Goal: Information Seeking & Learning: Learn about a topic

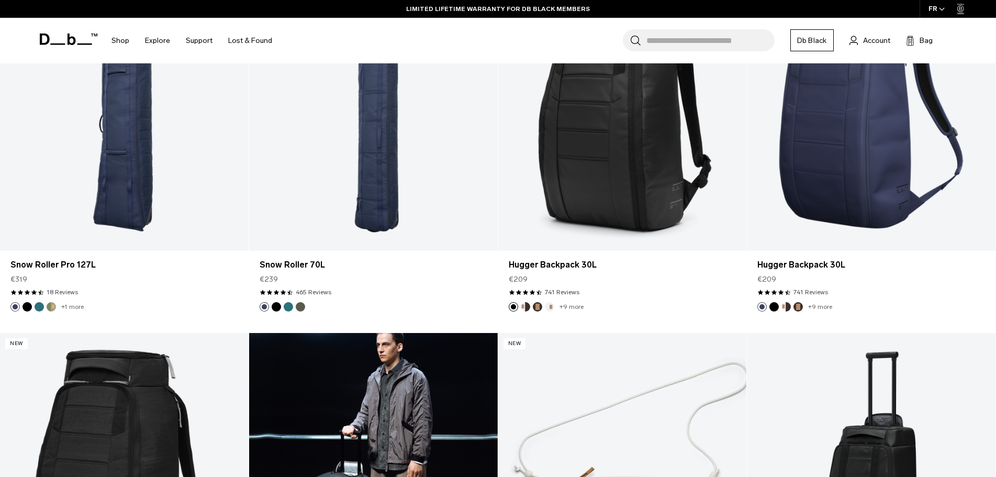
scroll to position [1413, 0]
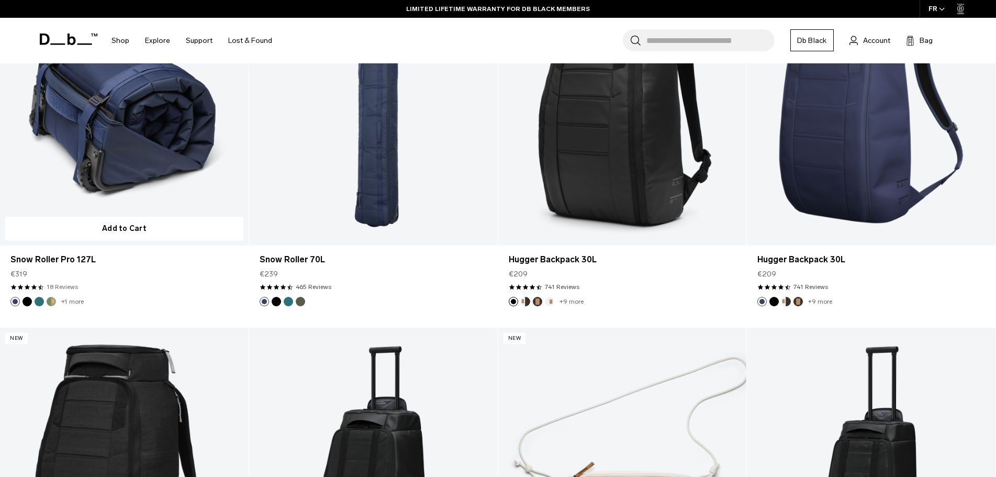
click at [68, 287] on link "18 Reviews" at bounding box center [62, 286] width 31 height 9
click at [40, 286] on span at bounding box center [41, 287] width 6 height 6
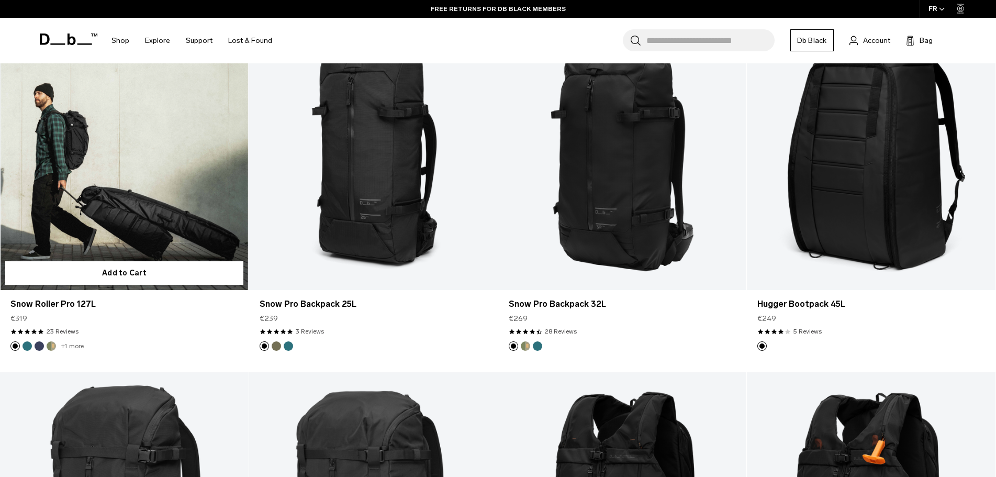
scroll to position [314, 0]
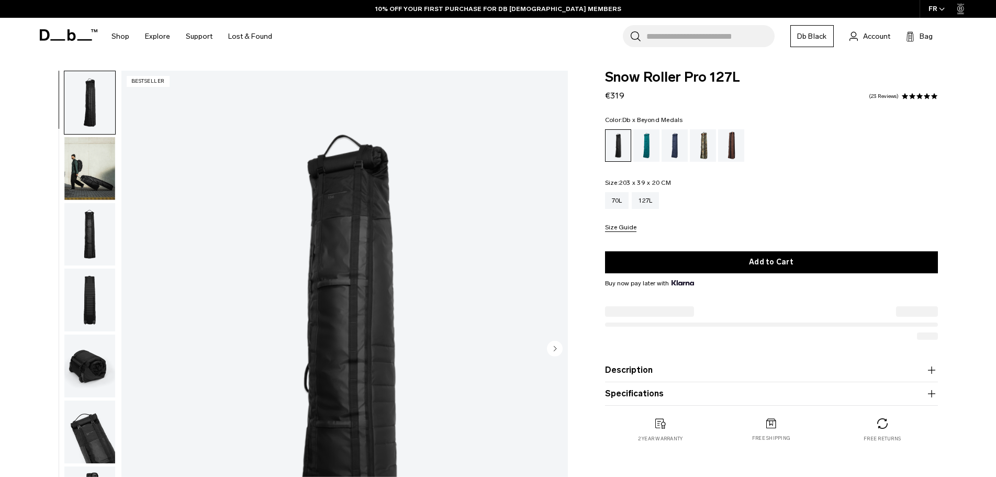
click at [704, 147] on div "Db x Beyond Medals" at bounding box center [703, 145] width 27 height 32
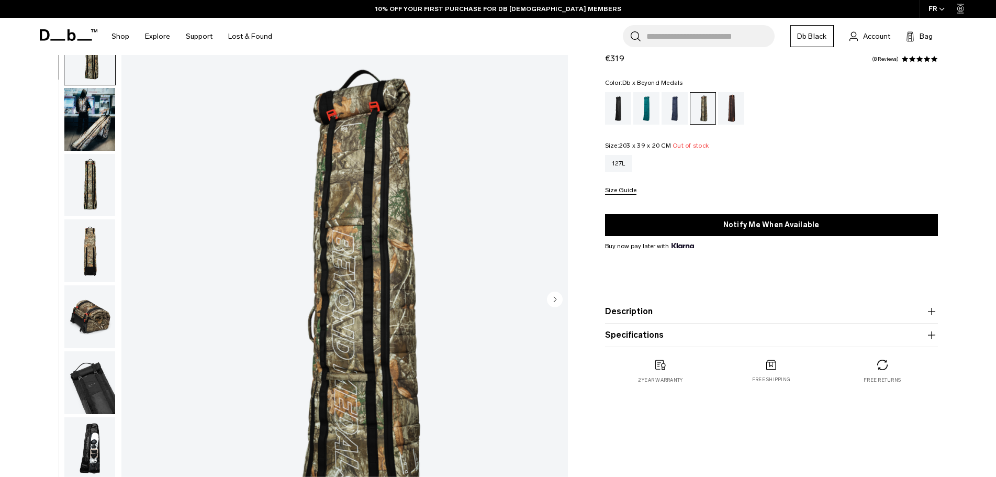
scroll to position [52, 0]
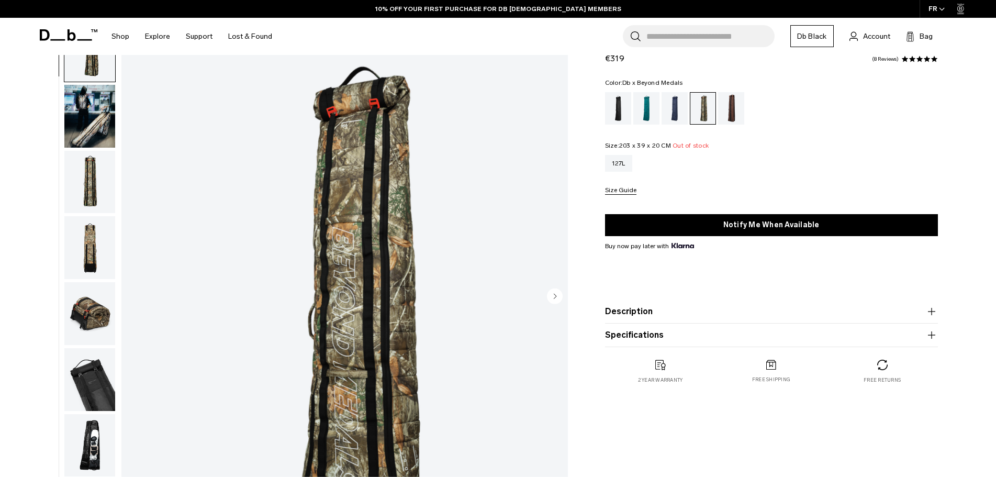
click at [107, 248] on img "button" at bounding box center [89, 247] width 51 height 63
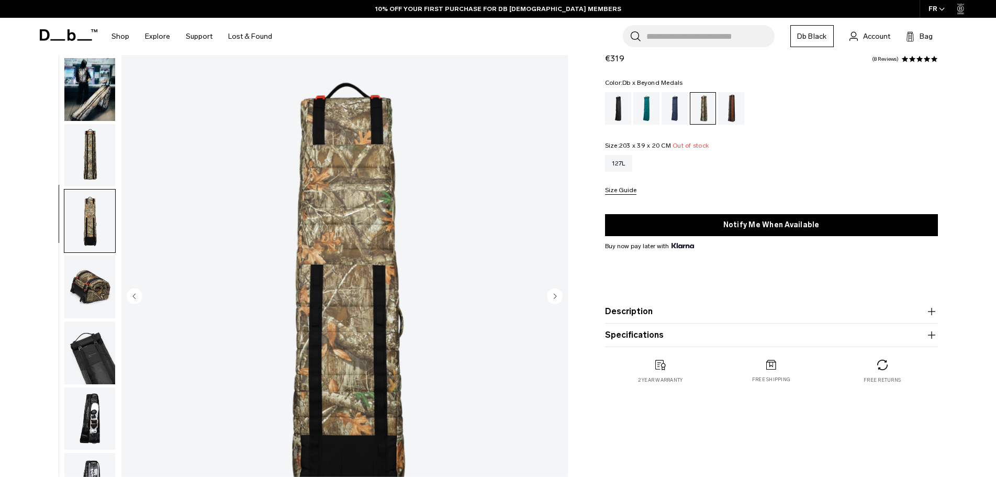
scroll to position [99, 0]
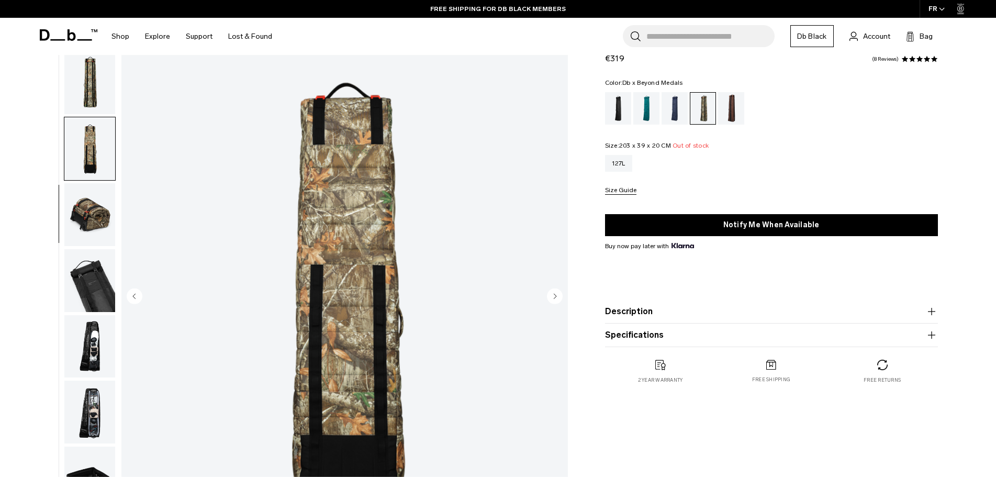
click at [97, 248] on ul at bounding box center [90, 297] width 52 height 558
click at [90, 238] on img "button" at bounding box center [89, 214] width 51 height 63
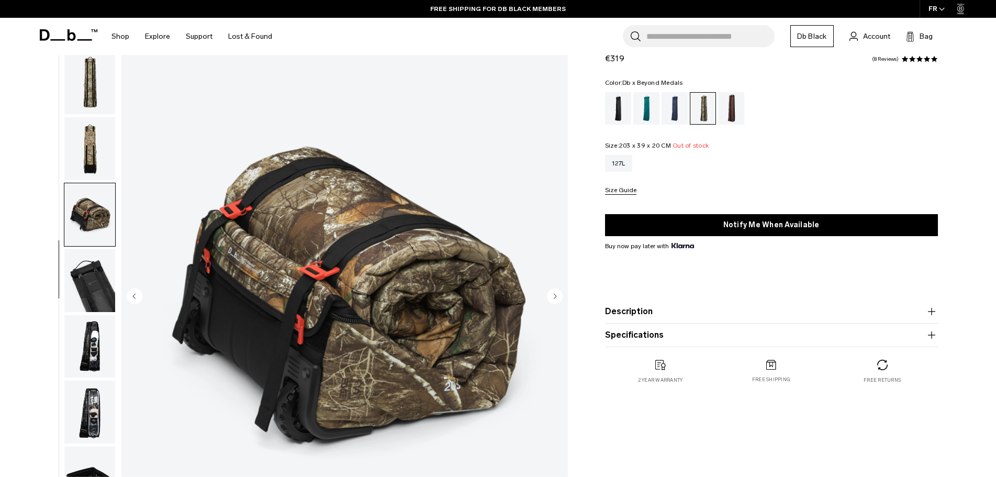
click at [89, 272] on img "button" at bounding box center [89, 280] width 51 height 63
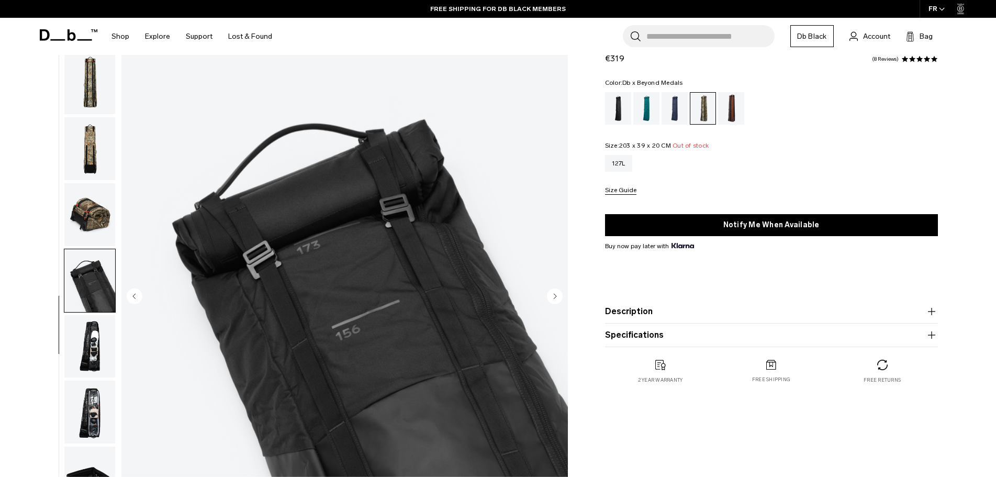
click at [98, 321] on img "button" at bounding box center [89, 346] width 51 height 63
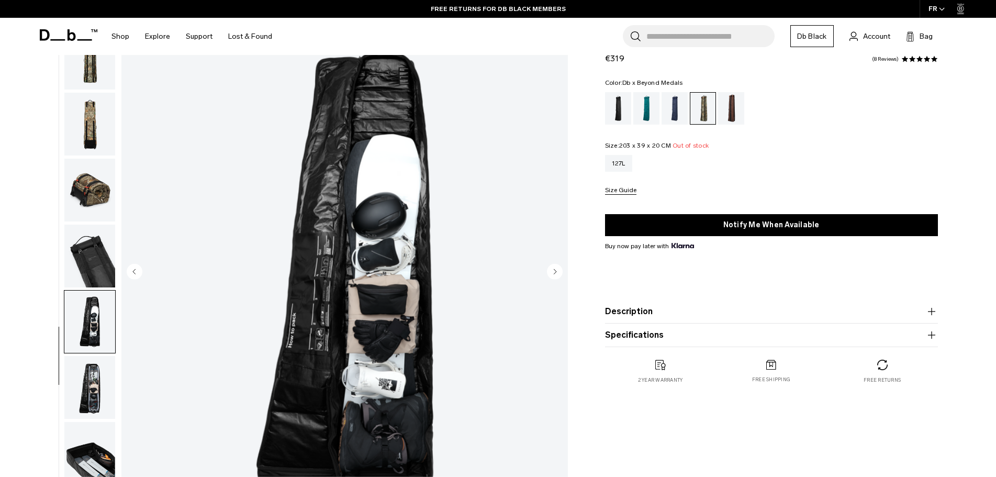
scroll to position [105, 0]
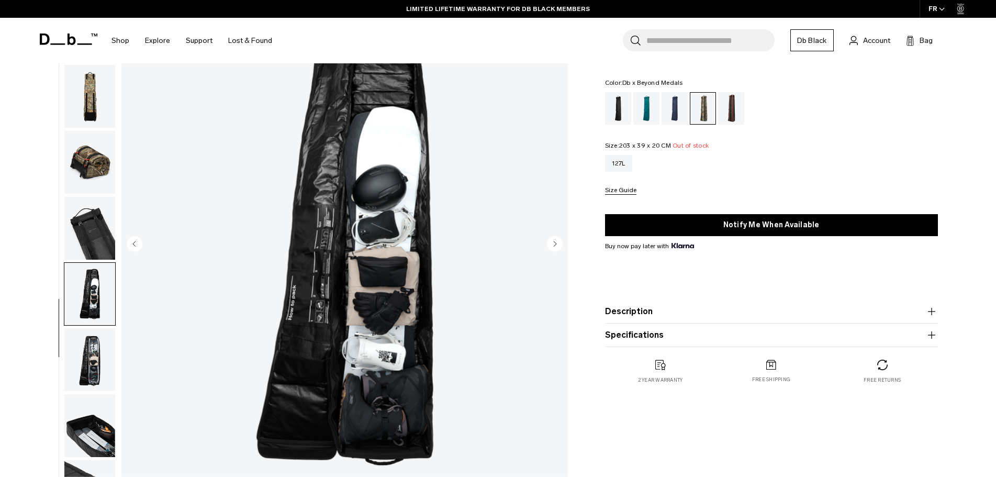
click at [655, 310] on button "Description" at bounding box center [771, 311] width 333 height 13
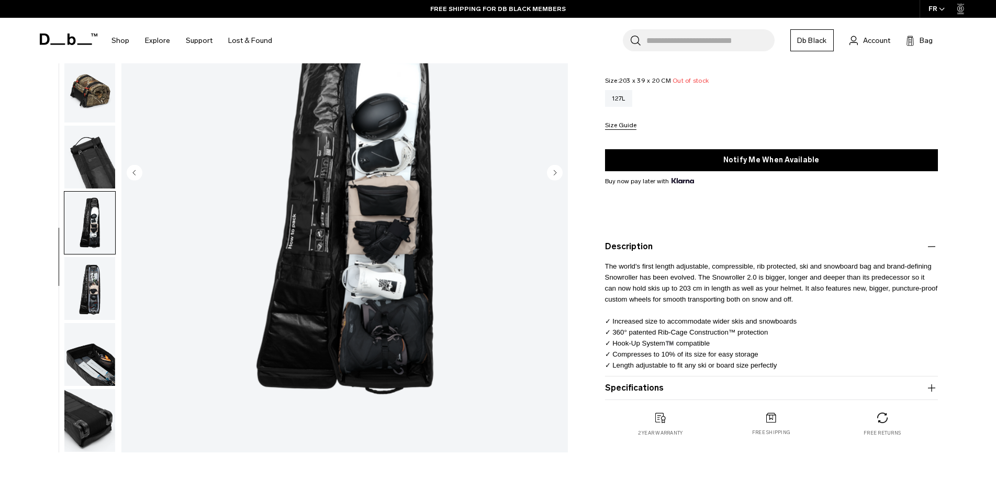
scroll to position [209, 0]
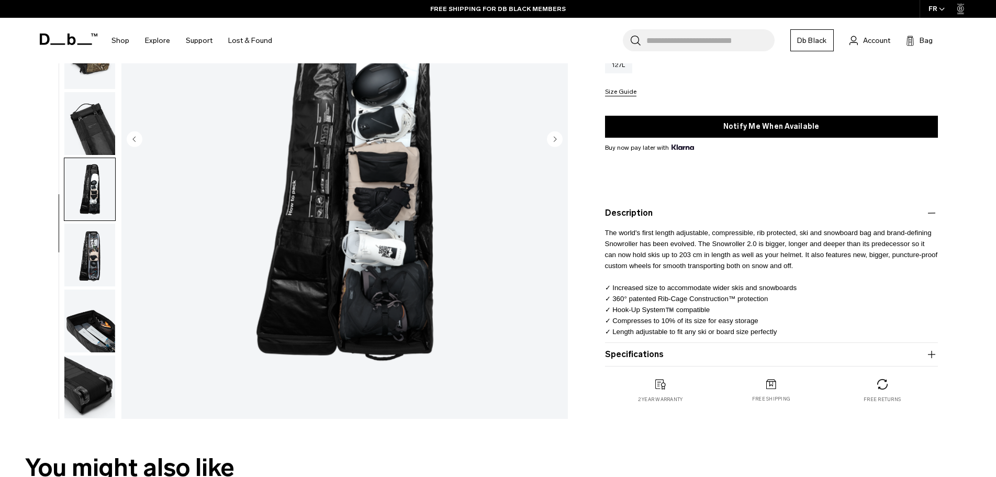
click at [120, 270] on div "07 / 10 Sold Out" at bounding box center [300, 142] width 547 height 563
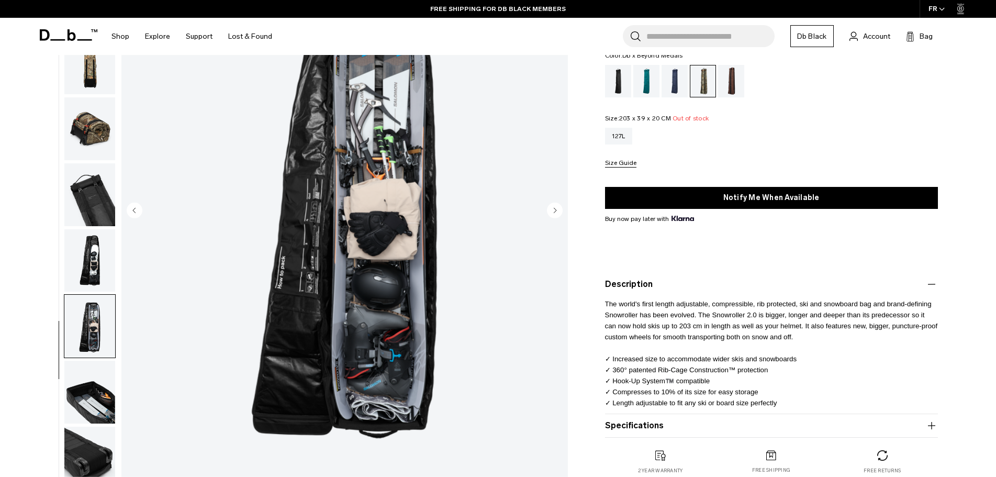
scroll to position [105, 0]
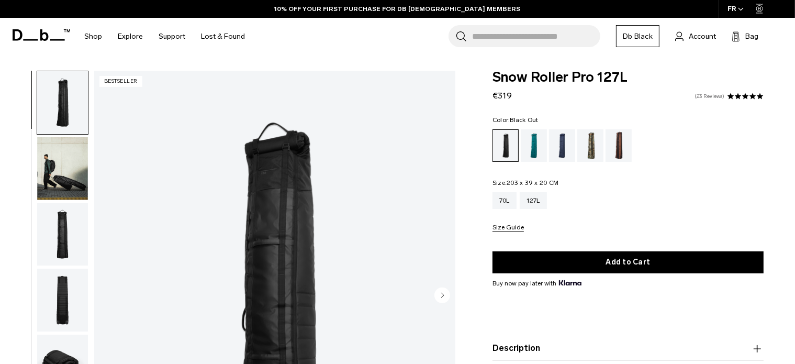
click at [712, 94] on link "23 Reviews" at bounding box center [710, 96] width 30 height 5
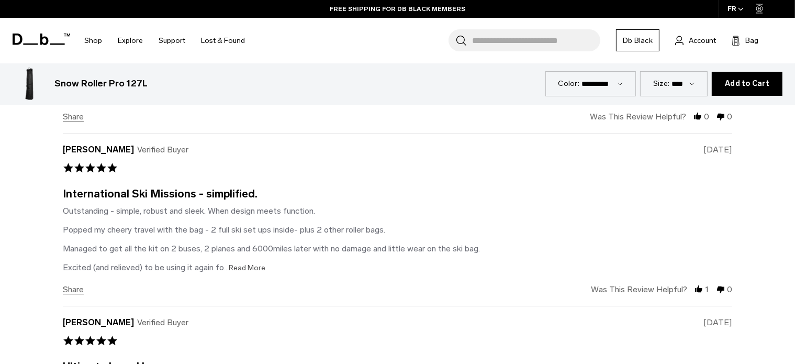
scroll to position [3177, 0]
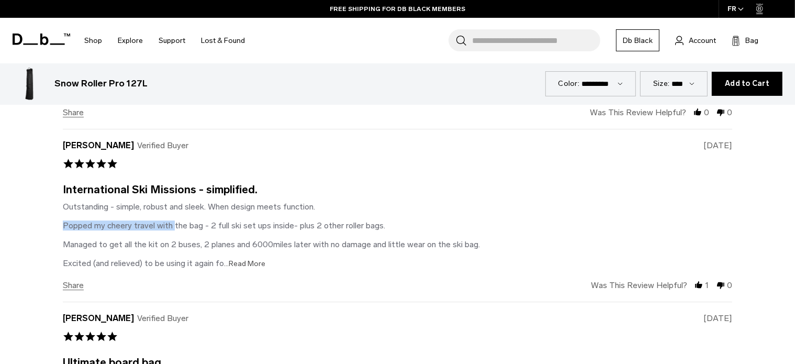
drag, startPoint x: 63, startPoint y: 226, endPoint x: 175, endPoint y: 228, distance: 112.6
click at [172, 226] on div "Outstanding - simple, robust and sleek. When design meets function. Popped my c…" at bounding box center [271, 235] width 417 height 66
click at [198, 226] on div "Outstanding - simple, robust and sleek. When design meets function. Popped my c…" at bounding box center [271, 235] width 417 height 66
drag, startPoint x: 175, startPoint y: 222, endPoint x: 282, endPoint y: 224, distance: 106.8
click at [272, 223] on div "Outstanding - simple, robust and sleek. When design meets function. Popped my c…" at bounding box center [271, 235] width 417 height 66
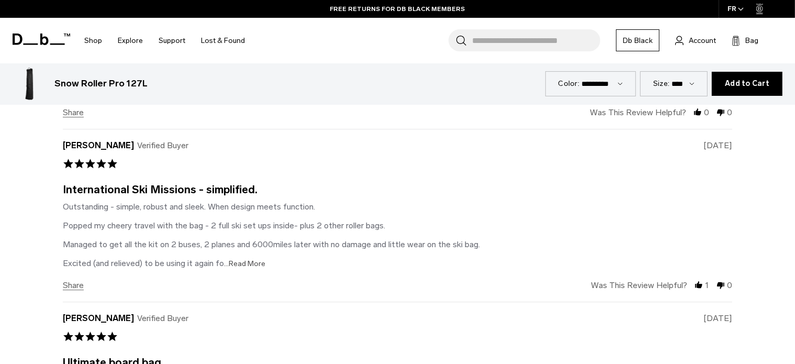
click at [283, 224] on div "Outstanding - simple, robust and sleek. When design meets function. Popped my c…" at bounding box center [271, 235] width 417 height 66
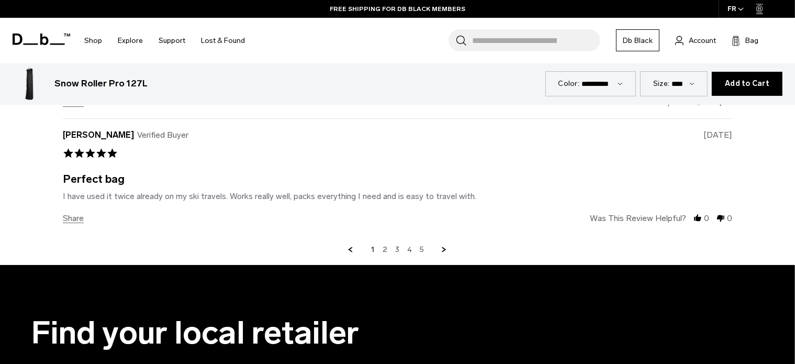
scroll to position [3595, 0]
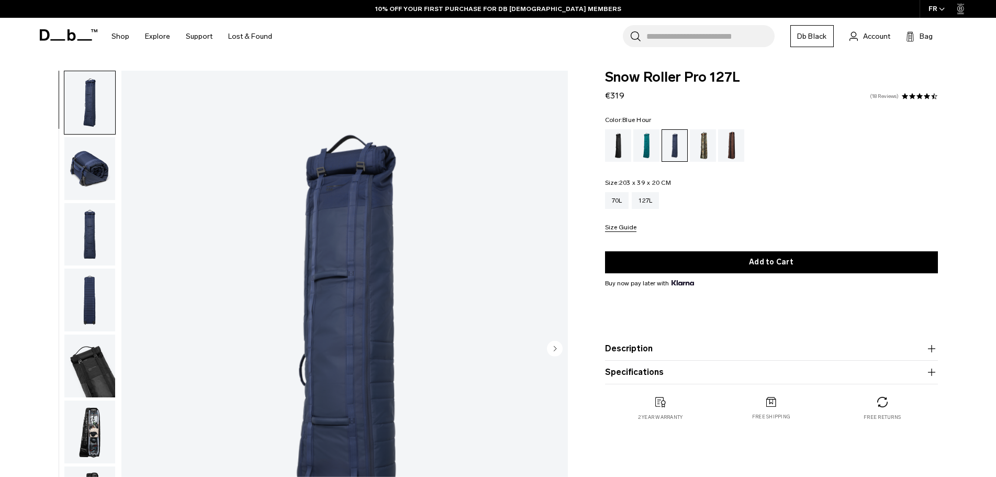
click at [897, 94] on link "18 Reviews" at bounding box center [884, 96] width 29 height 5
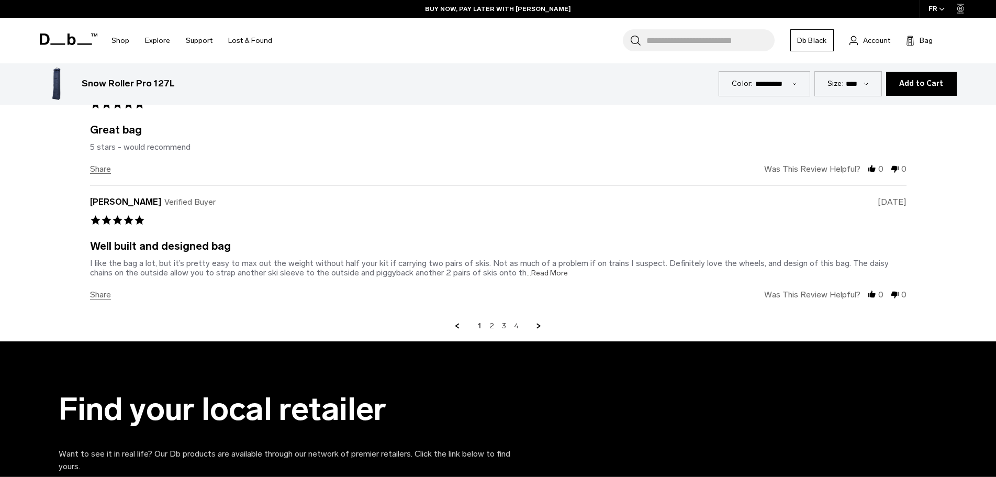
scroll to position [3930, 0]
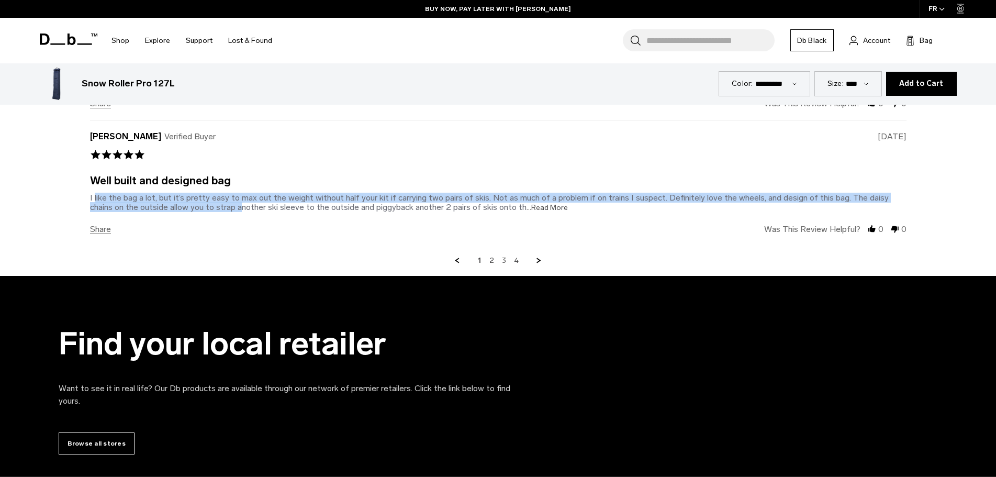
drag, startPoint x: 106, startPoint y: 188, endPoint x: 212, endPoint y: 194, distance: 105.9
click at [212, 194] on div "I like the bag a lot, but it’s pretty easy to max out the weight without half y…" at bounding box center [489, 202] width 799 height 19
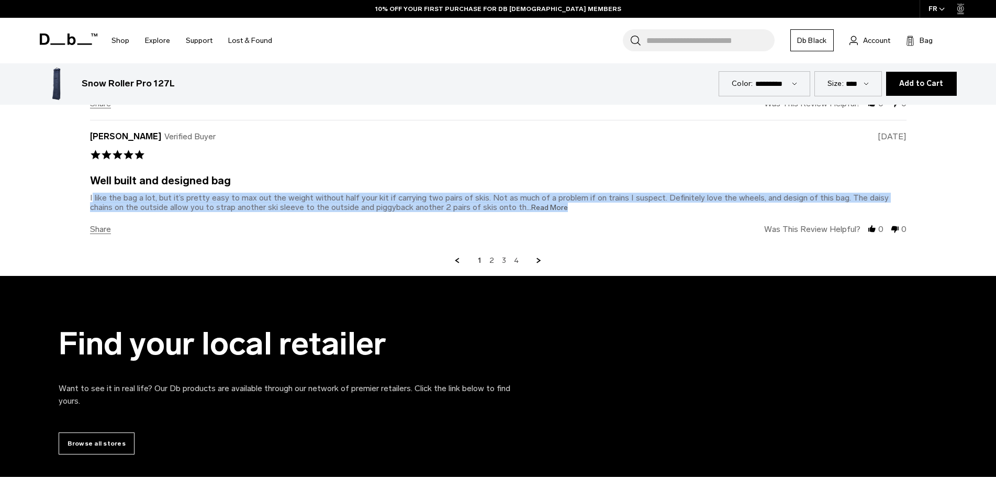
drag, startPoint x: 90, startPoint y: 188, endPoint x: 550, endPoint y: 202, distance: 460.4
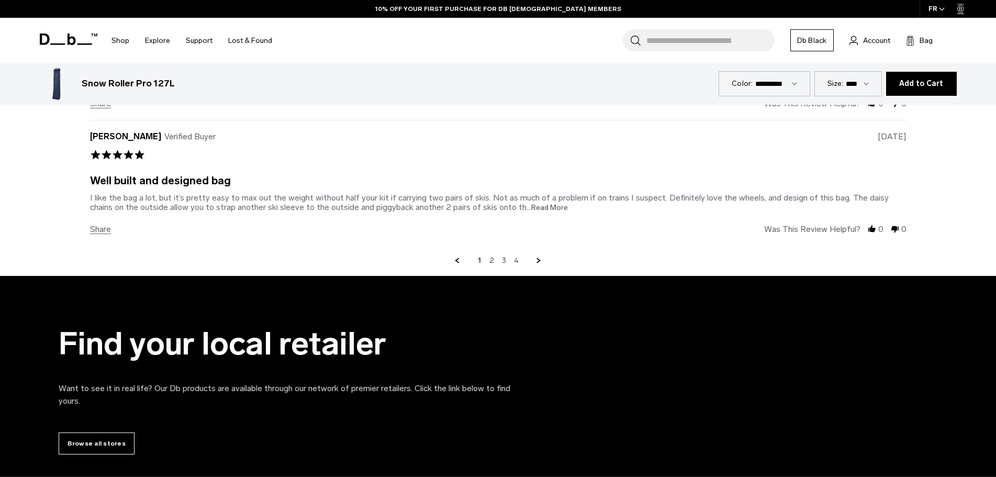
click at [558, 204] on div "J [PERSON_NAME] Verified Buyer 5.0 star rating [DATE] Well built and designed b…" at bounding box center [498, 183] width 817 height 126
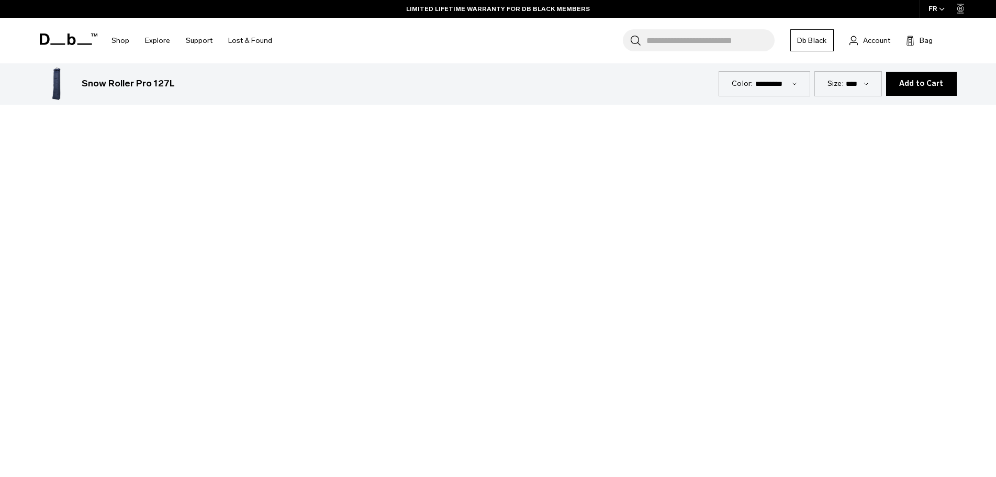
scroll to position [1051, 0]
click at [470, 271] on div at bounding box center [498, 308] width 996 height 560
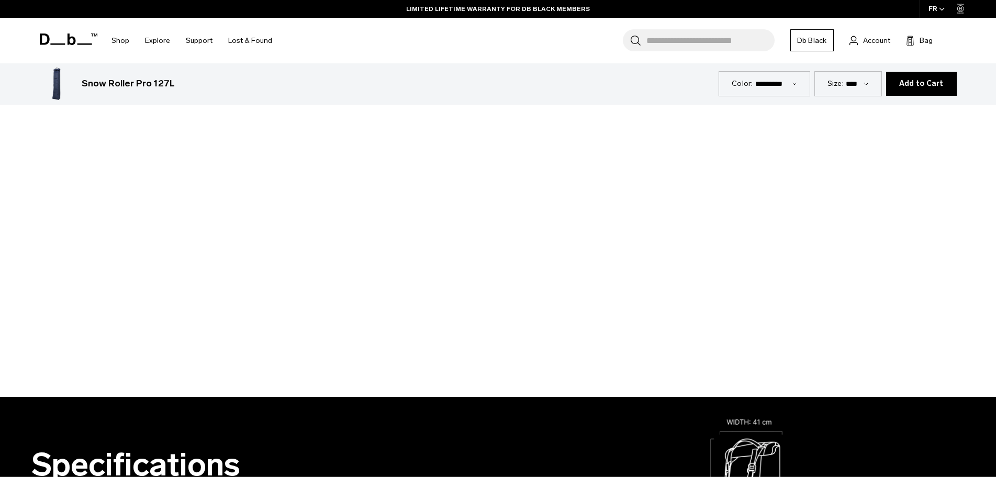
scroll to position [1180, 0]
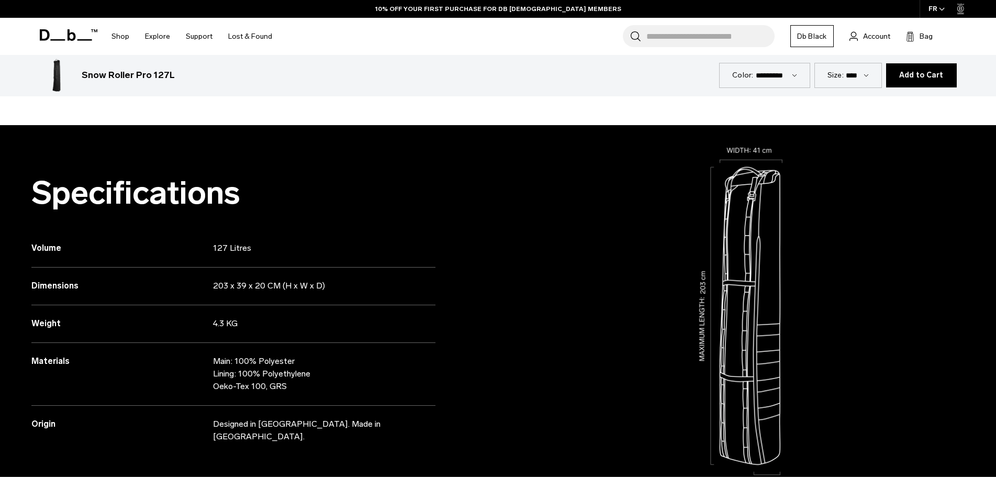
scroll to position [1510, 0]
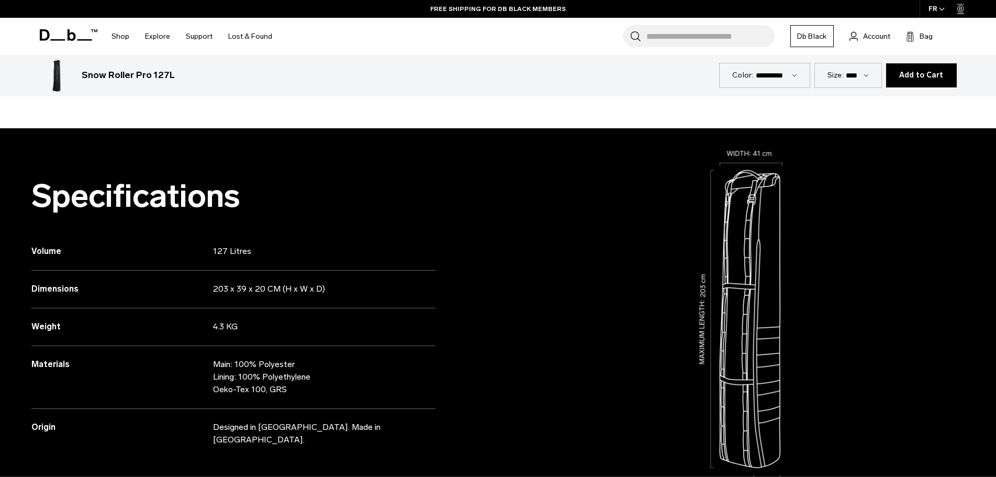
drag, startPoint x: 207, startPoint y: 327, endPoint x: 267, endPoint y: 328, distance: 59.7
click at [264, 327] on div "Weight 4.3 KG" at bounding box center [233, 327] width 404 height 38
click at [283, 331] on p "4.3 KG" at bounding box center [314, 326] width 202 height 13
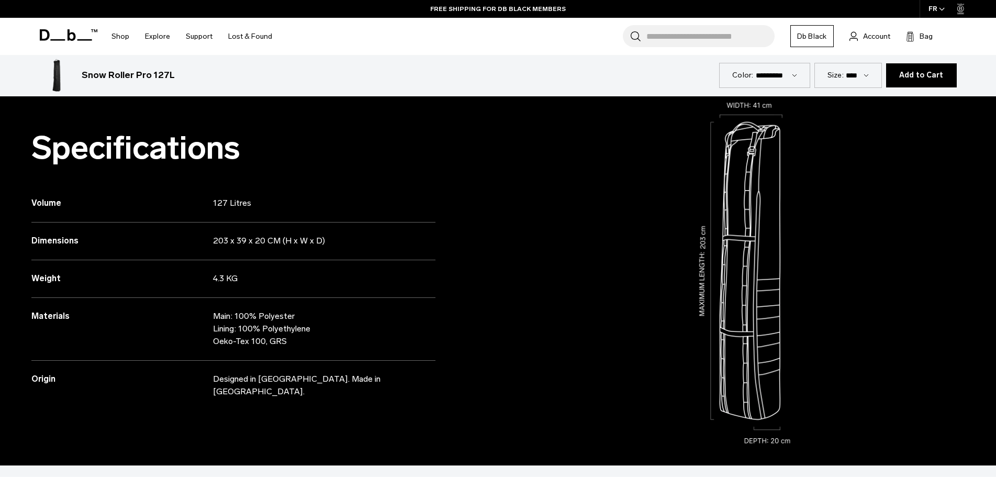
scroll to position [1563, 0]
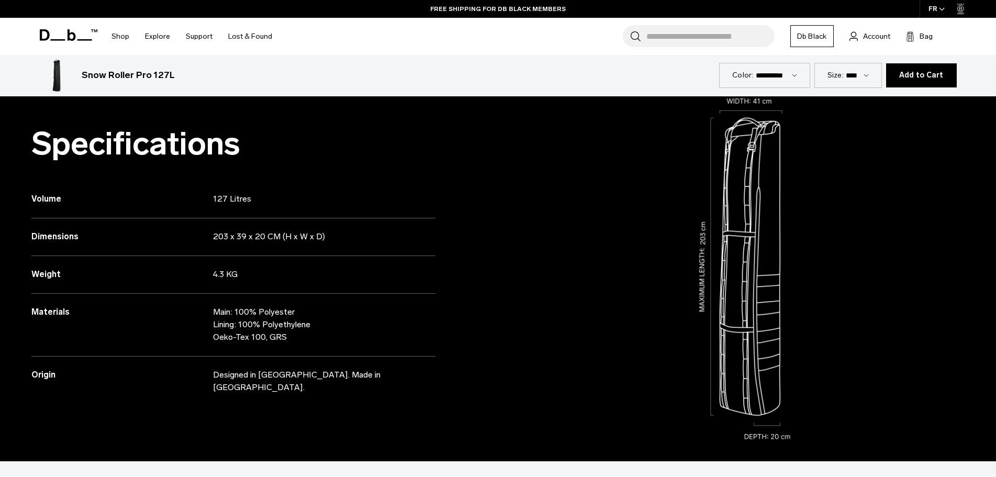
click at [231, 339] on p "Main: 100% Polyester Lining: 100% Polyethylene Oeko-Tex 100, GRS" at bounding box center [314, 325] width 202 height 38
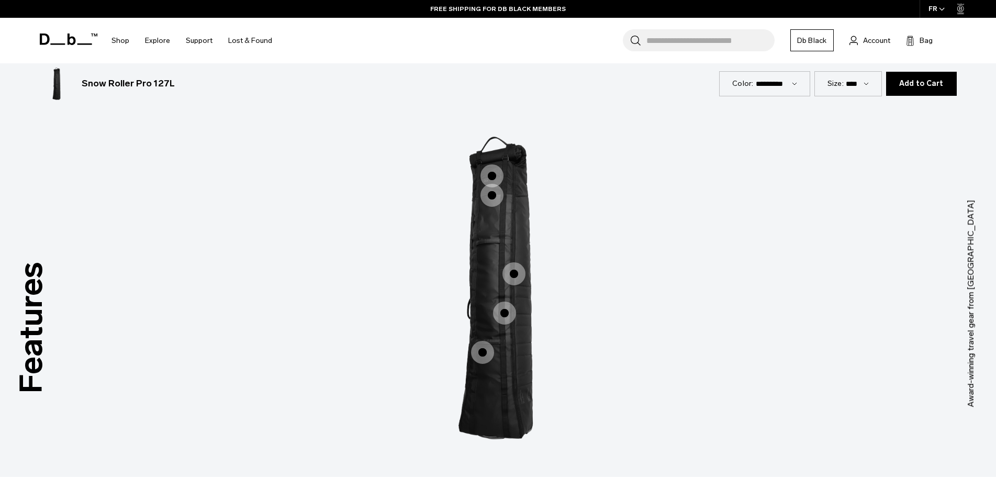
scroll to position [1981, 0]
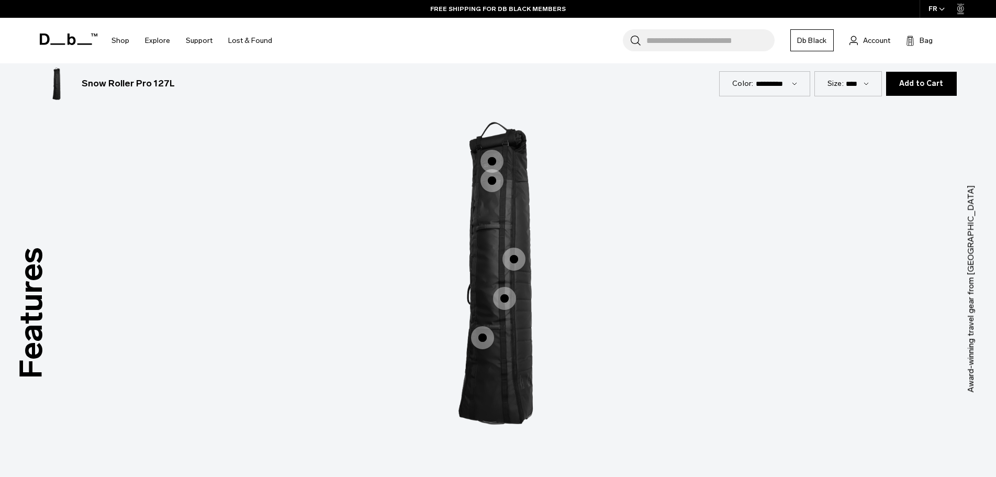
click at [492, 156] on span "1 / 3" at bounding box center [492, 161] width 23 height 23
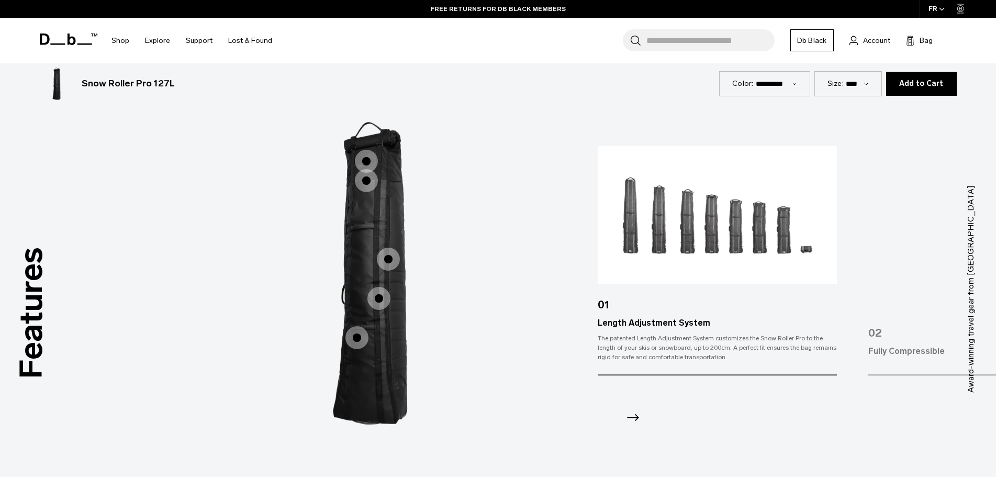
click at [366, 180] on span "1 / 3" at bounding box center [366, 180] width 23 height 23
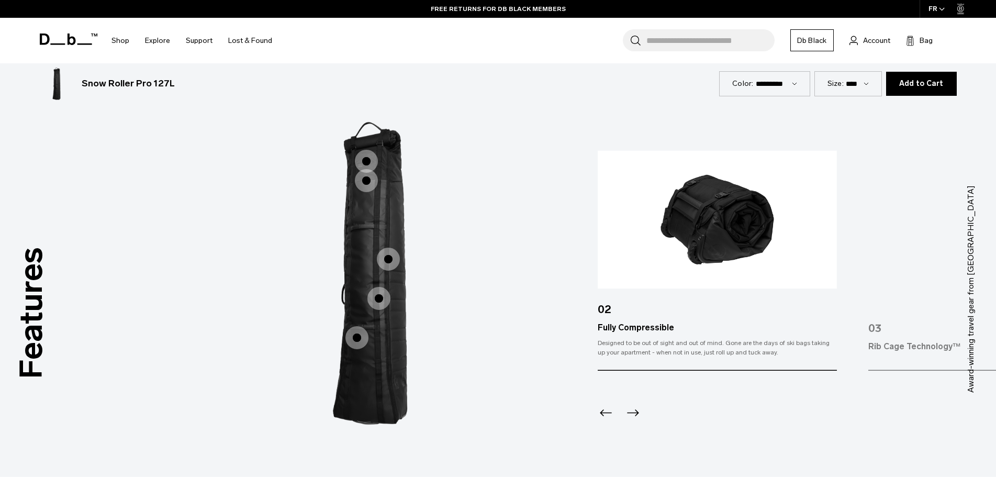
click at [391, 254] on span "1 / 3" at bounding box center [388, 259] width 23 height 23
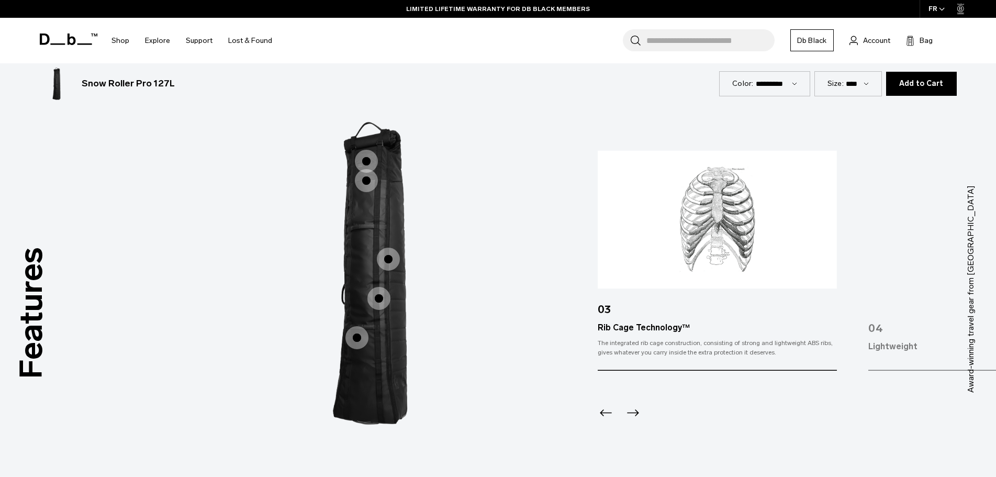
click at [382, 300] on span "1 / 3" at bounding box center [378, 298] width 23 height 23
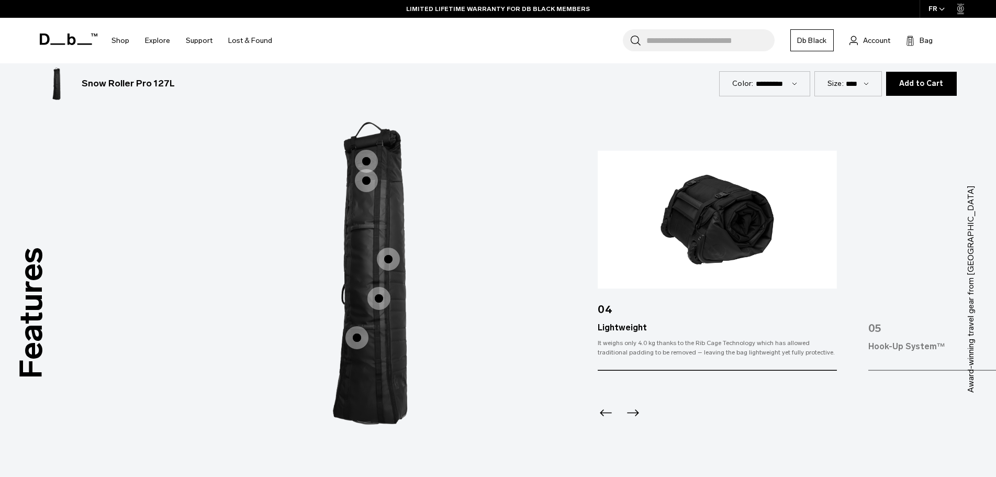
click at [357, 347] on span "1 / 3" at bounding box center [357, 337] width 23 height 23
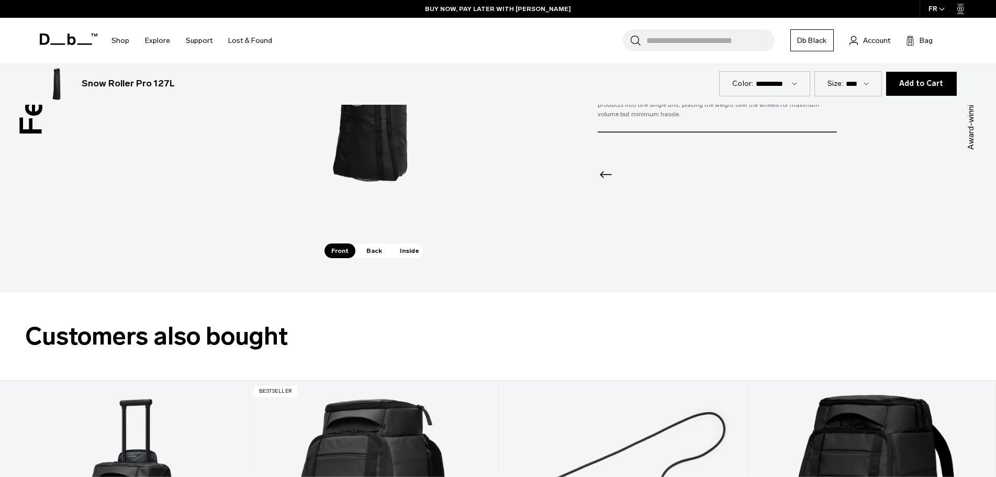
scroll to position [2296, 0]
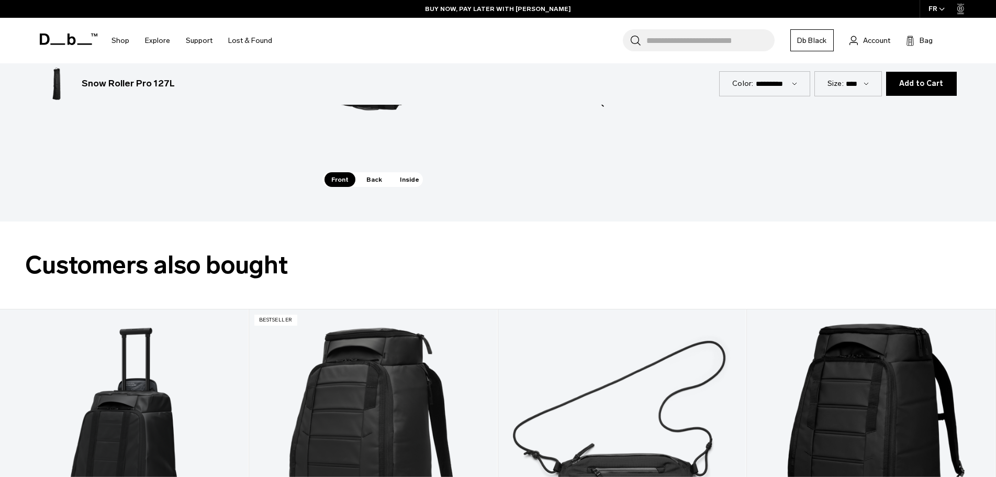
click at [373, 186] on span "Back" at bounding box center [374, 179] width 29 height 15
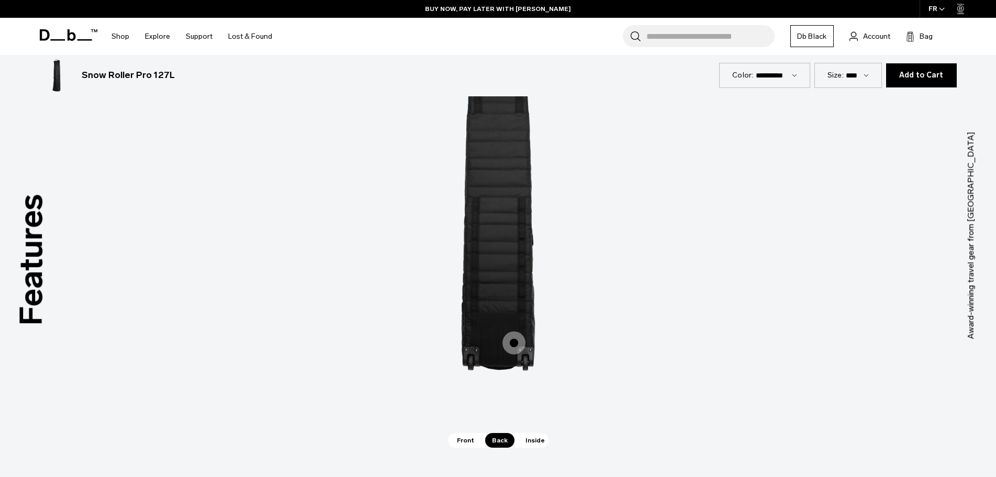
scroll to position [2034, 0]
click at [533, 440] on span "Inside" at bounding box center [535, 441] width 33 height 15
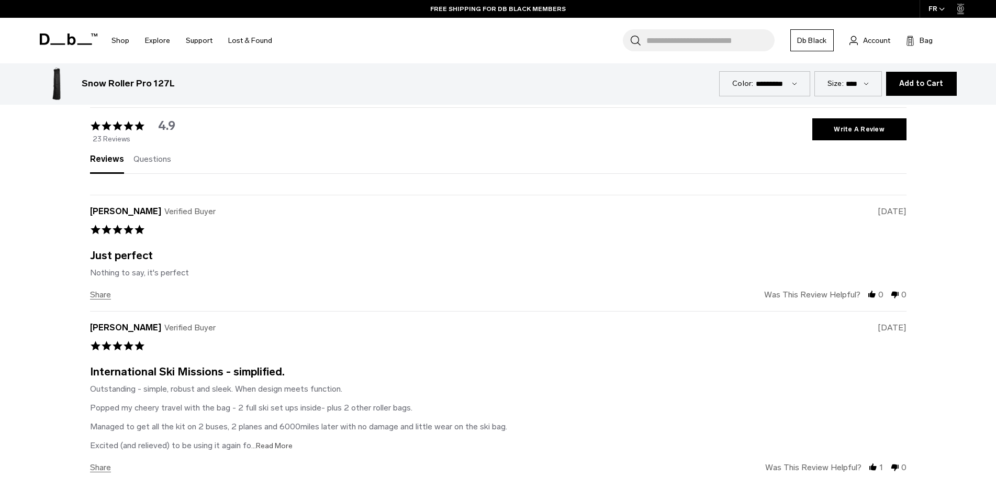
scroll to position [3395, 0]
